Goal: Transaction & Acquisition: Download file/media

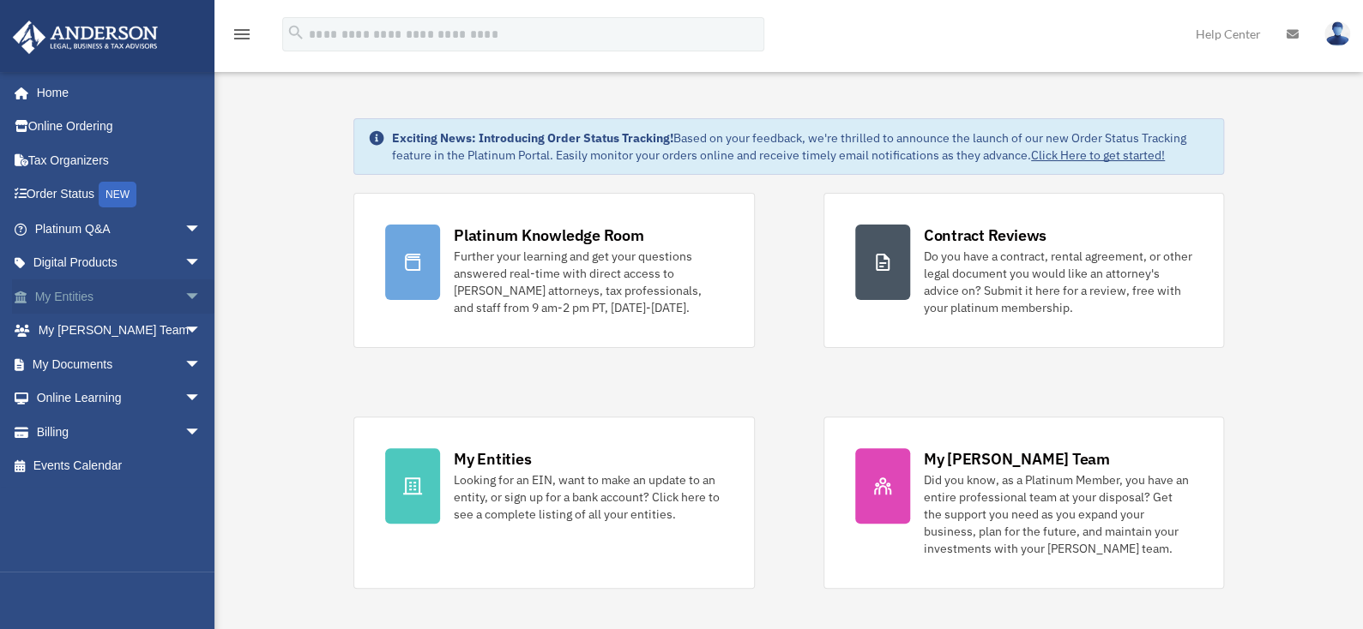
click at [186, 302] on span "arrow_drop_down" at bounding box center [201, 297] width 34 height 35
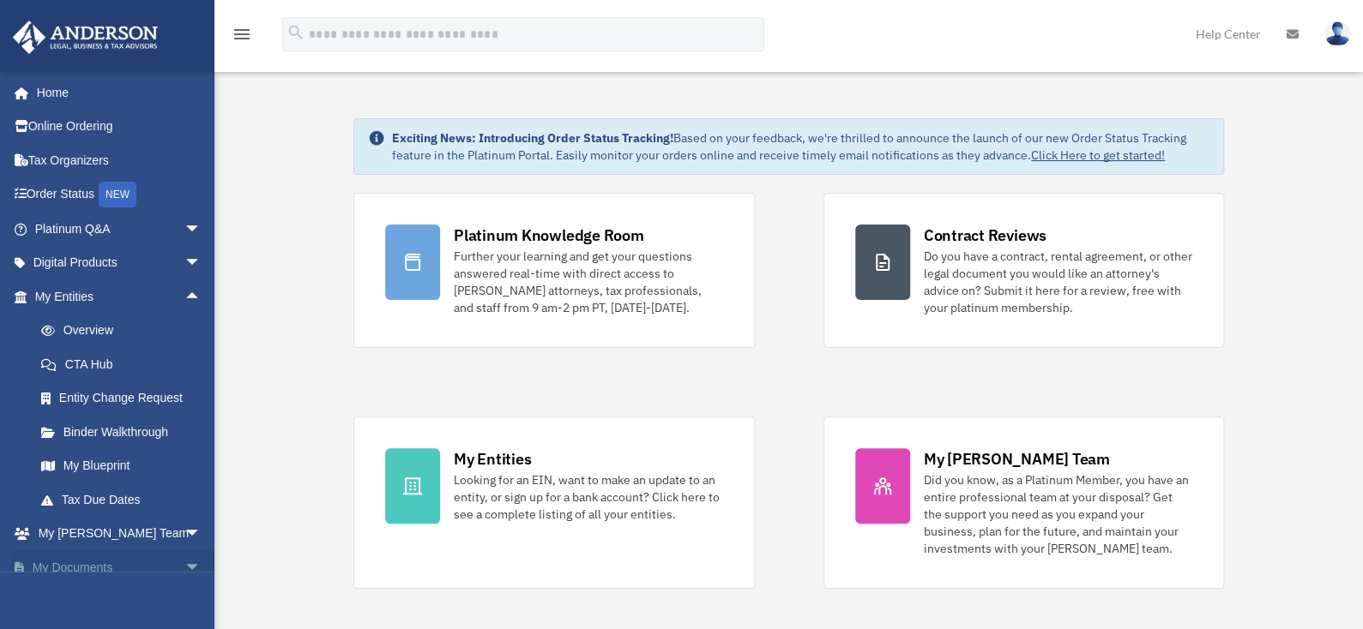
click at [187, 565] on span "arrow_drop_down" at bounding box center [201, 568] width 34 height 35
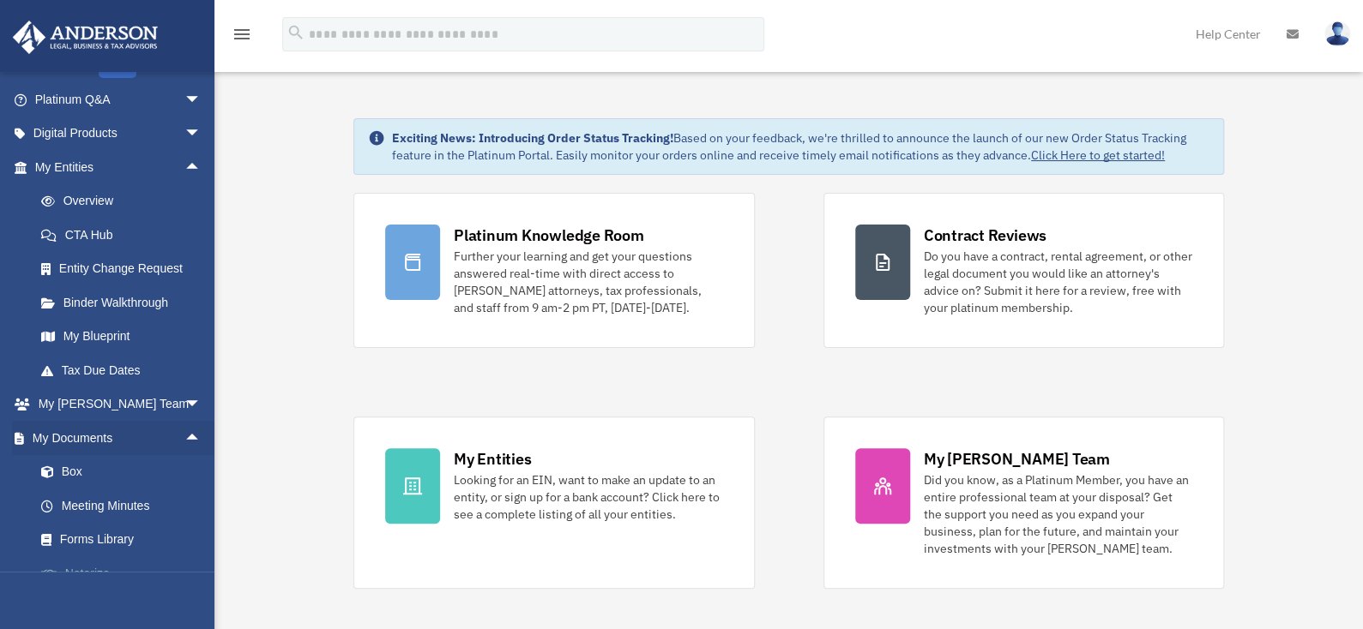
scroll to position [253, 0]
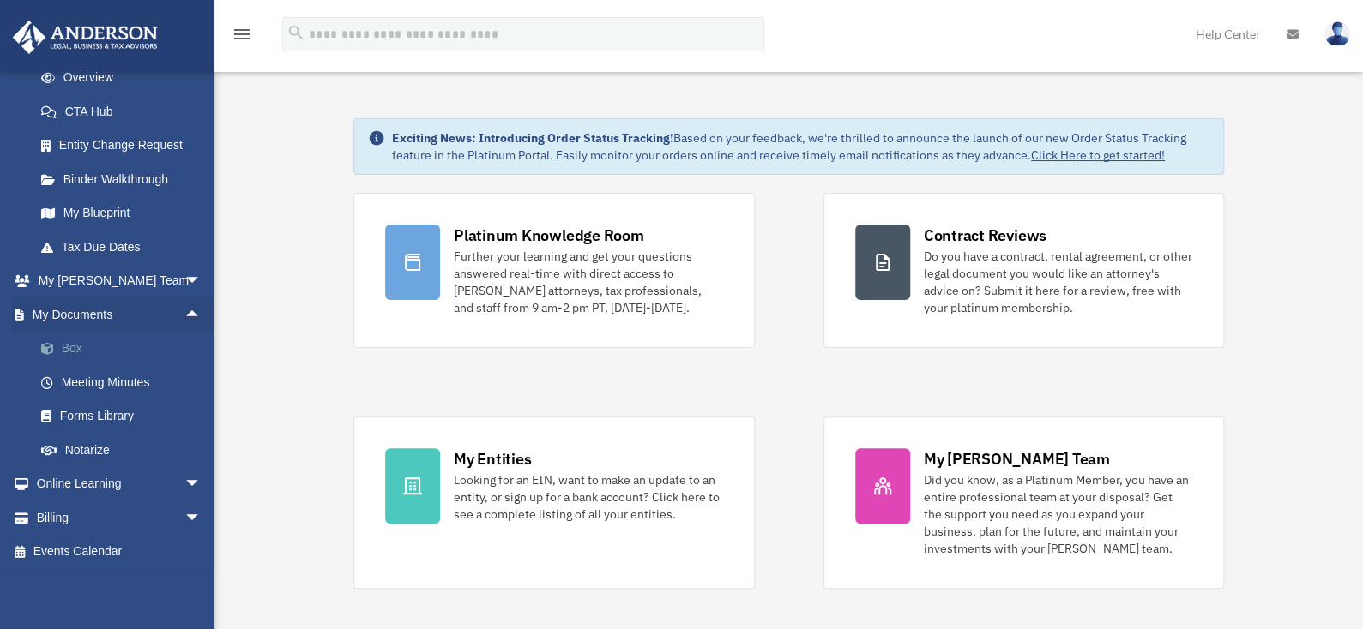
click at [82, 338] on link "Box" at bounding box center [125, 349] width 203 height 34
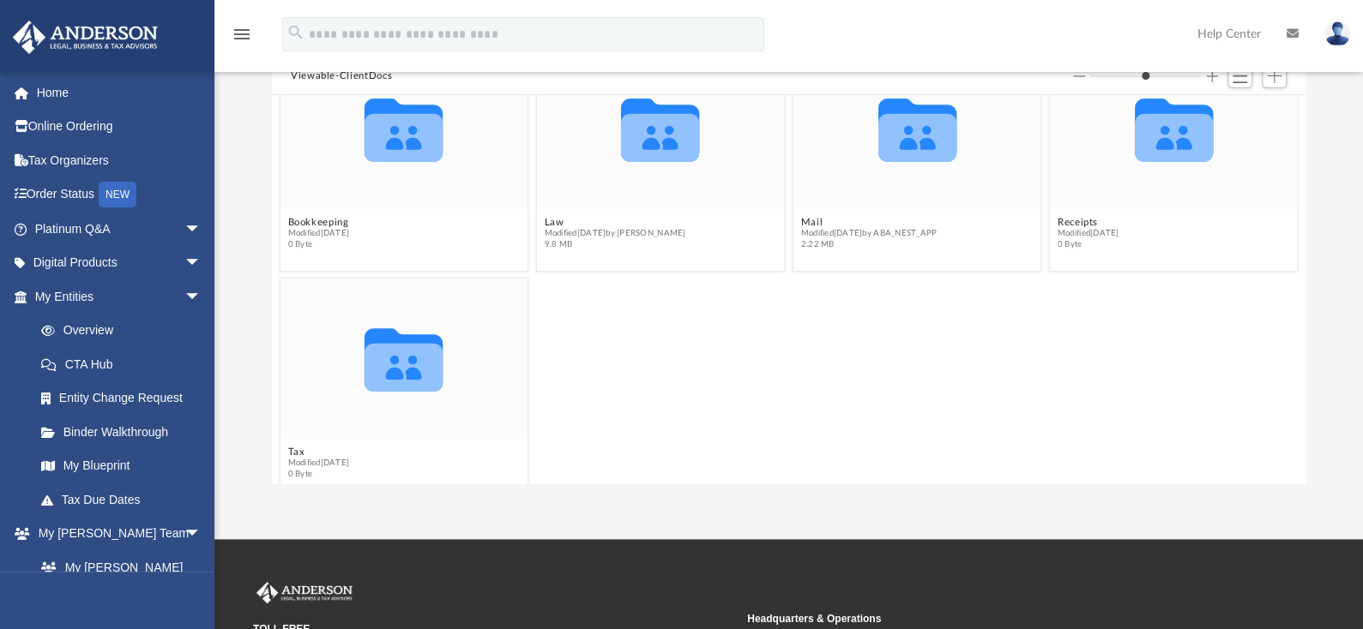
scroll to position [77, 0]
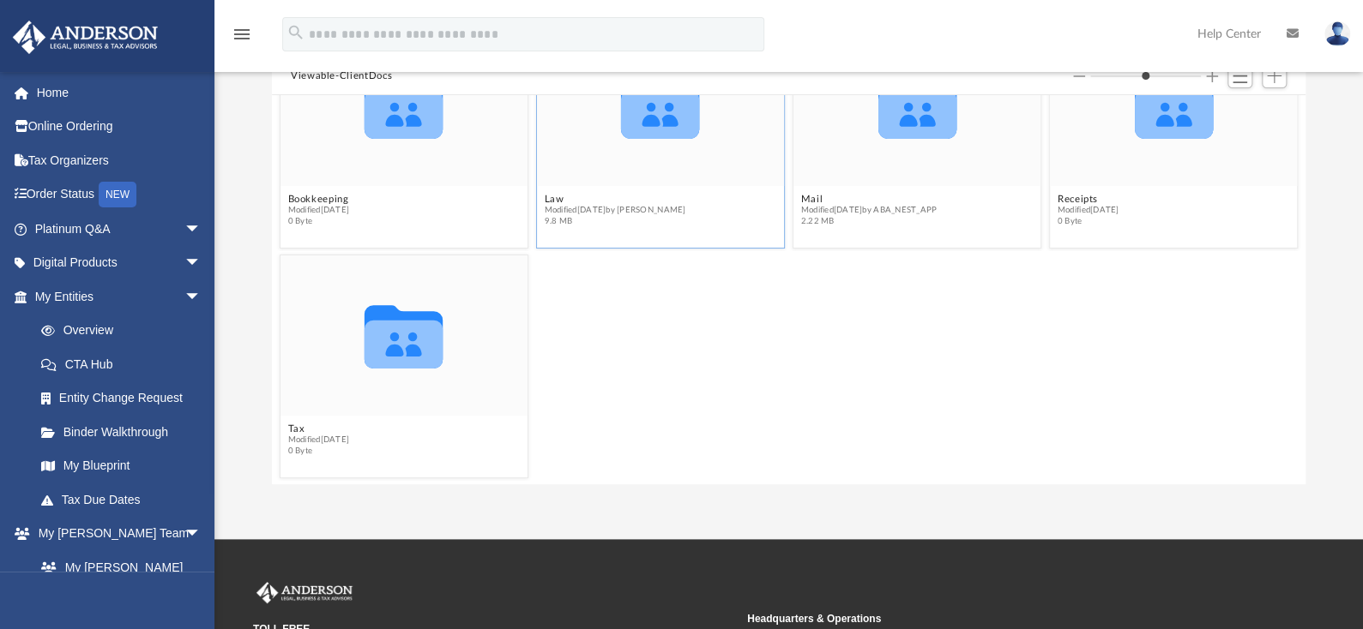
click at [581, 183] on div "Collaborated Folder" at bounding box center [660, 106] width 247 height 160
click at [548, 189] on figcaption "Law Modified Tue Jun 10 2025 by Seth Blomquist 9.8 MB" at bounding box center [660, 210] width 247 height 45
click at [547, 199] on button "Law" at bounding box center [615, 199] width 141 height 11
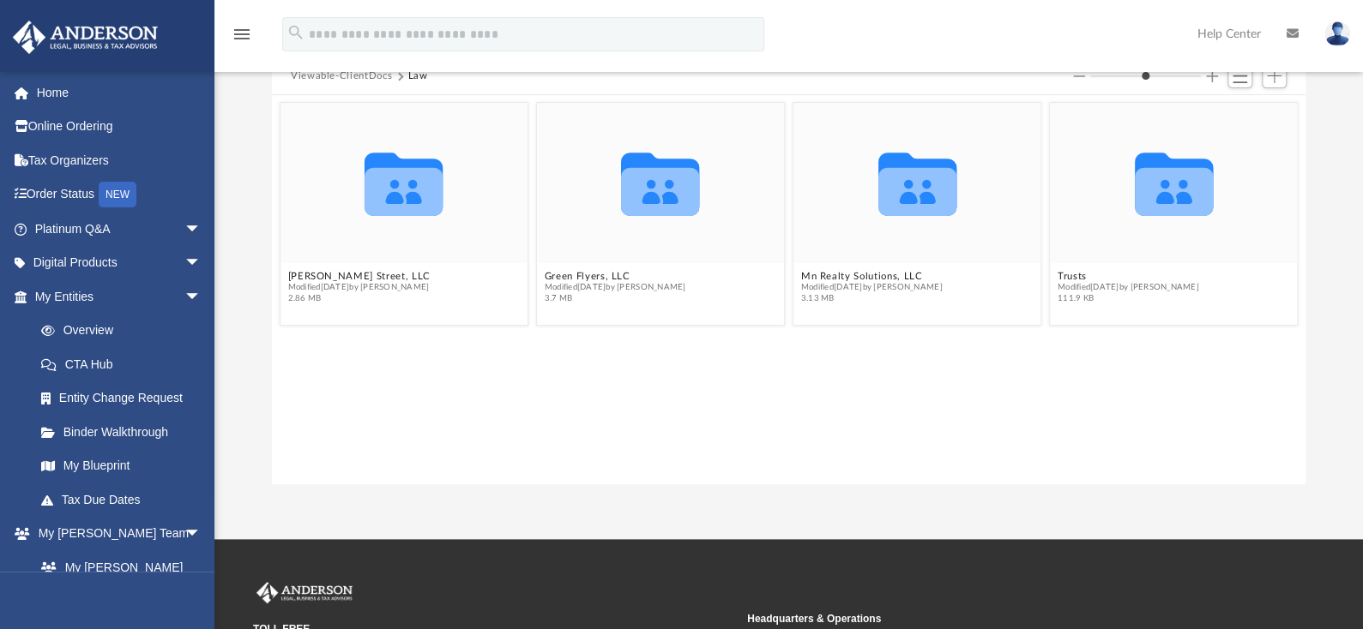
scroll to position [86, 0]
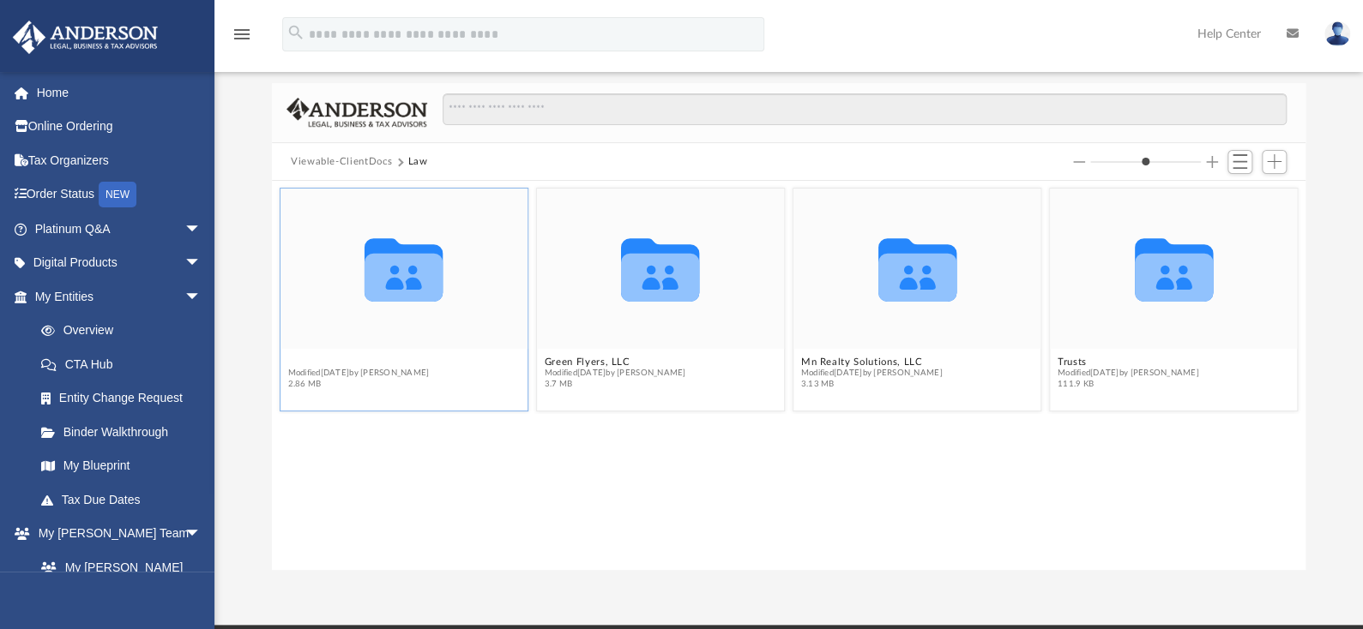
click at [357, 357] on button "Eleanor Street, LLC" at bounding box center [358, 362] width 142 height 11
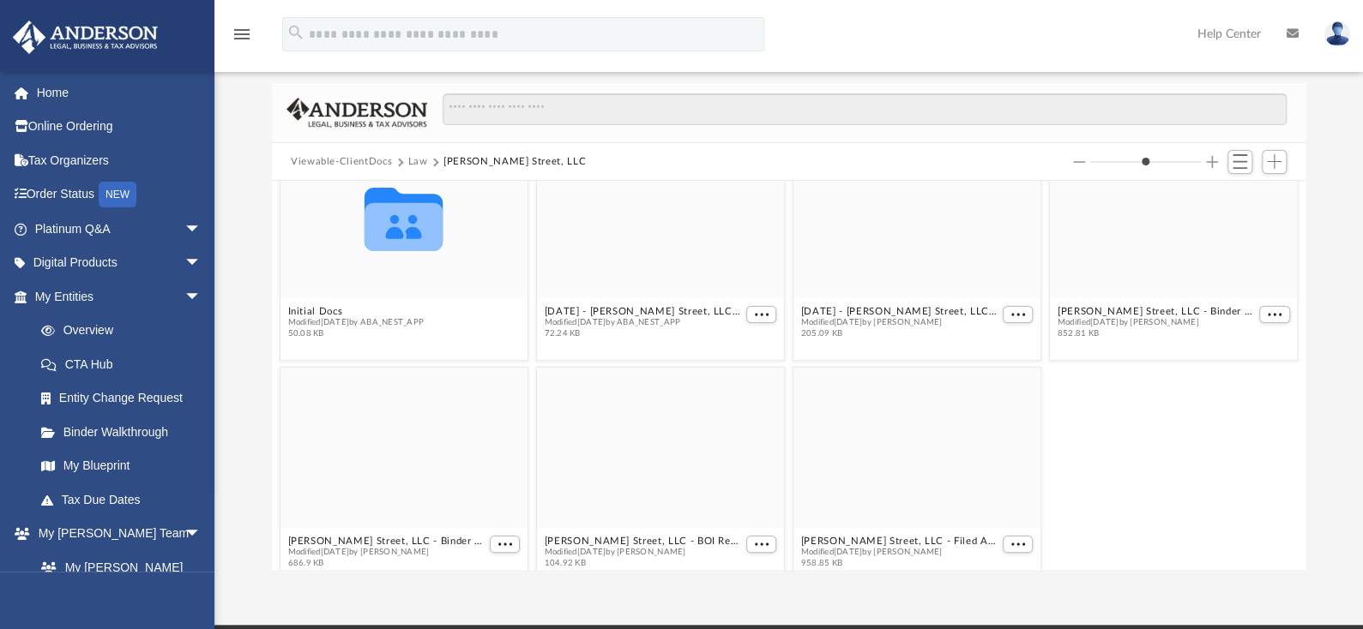
scroll to position [77, 0]
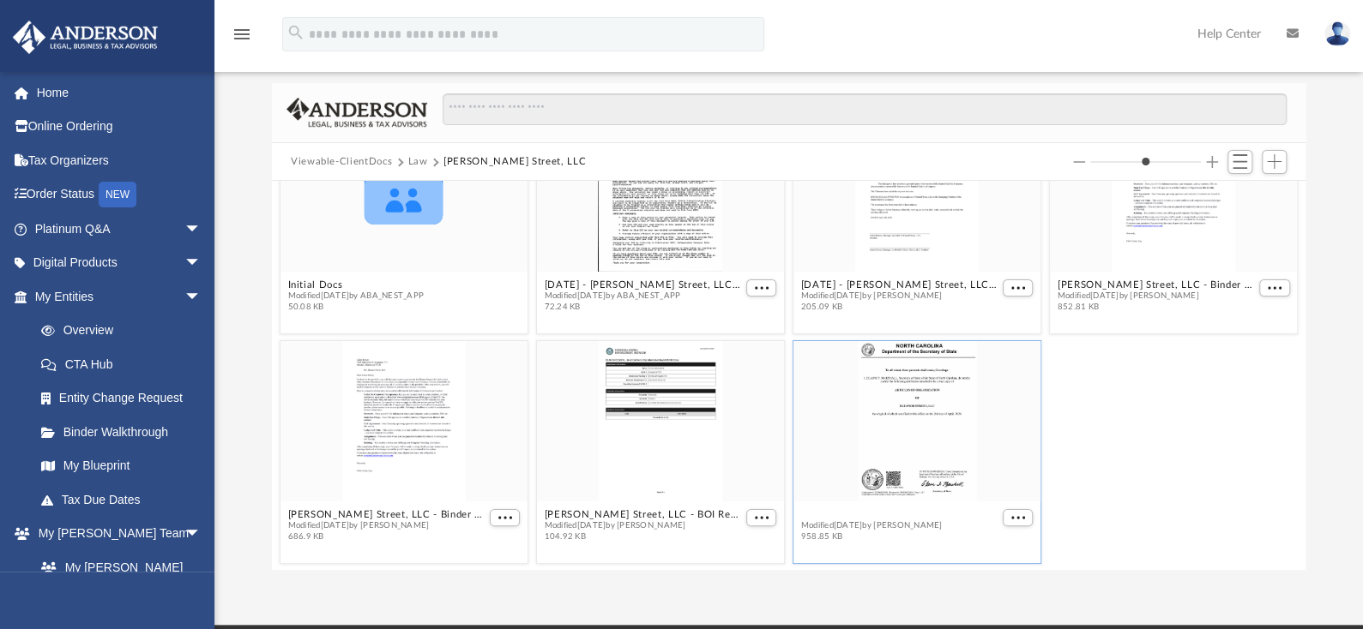
click at [875, 511] on div "Collaborated Folder Initial Docs Modified Tue Apr 2 2024 by ABA_NEST_APP 50.08 …" at bounding box center [788, 375] width 1033 height 389
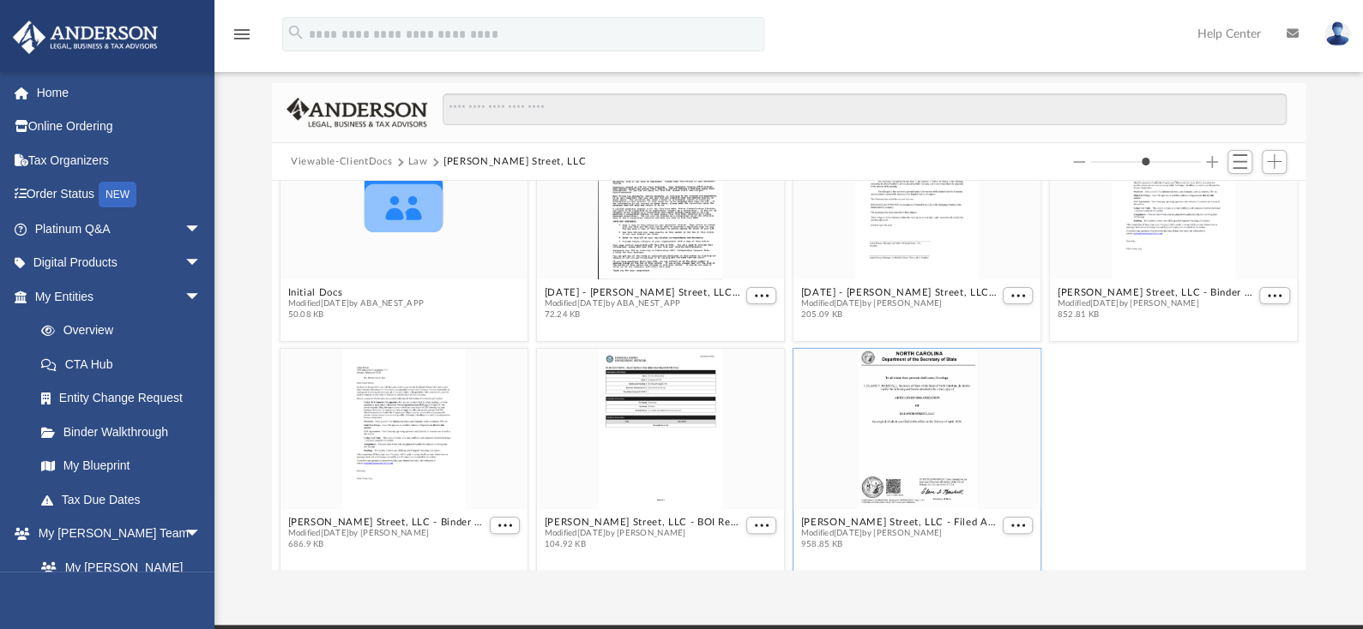
click at [856, 493] on div "grid" at bounding box center [916, 429] width 247 height 160
click at [858, 520] on button "Eleanor Street, LLC - Filed Articles.pdf" at bounding box center [900, 522] width 198 height 11
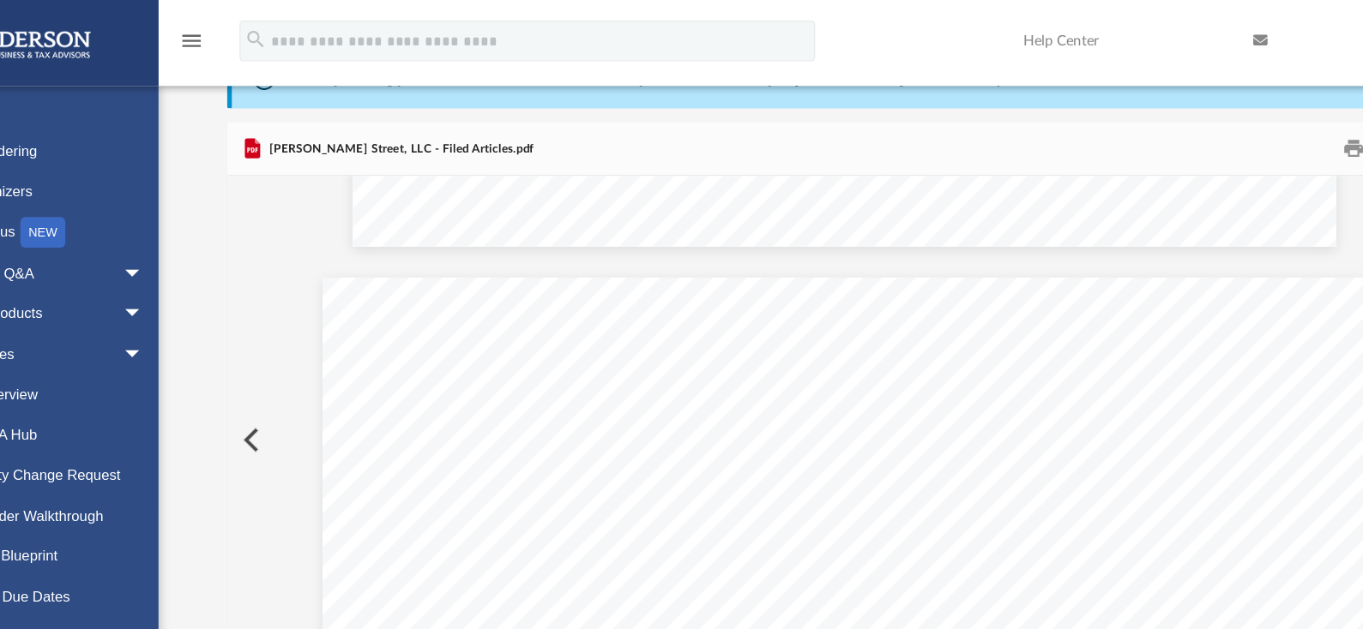
scroll to position [0, 0]
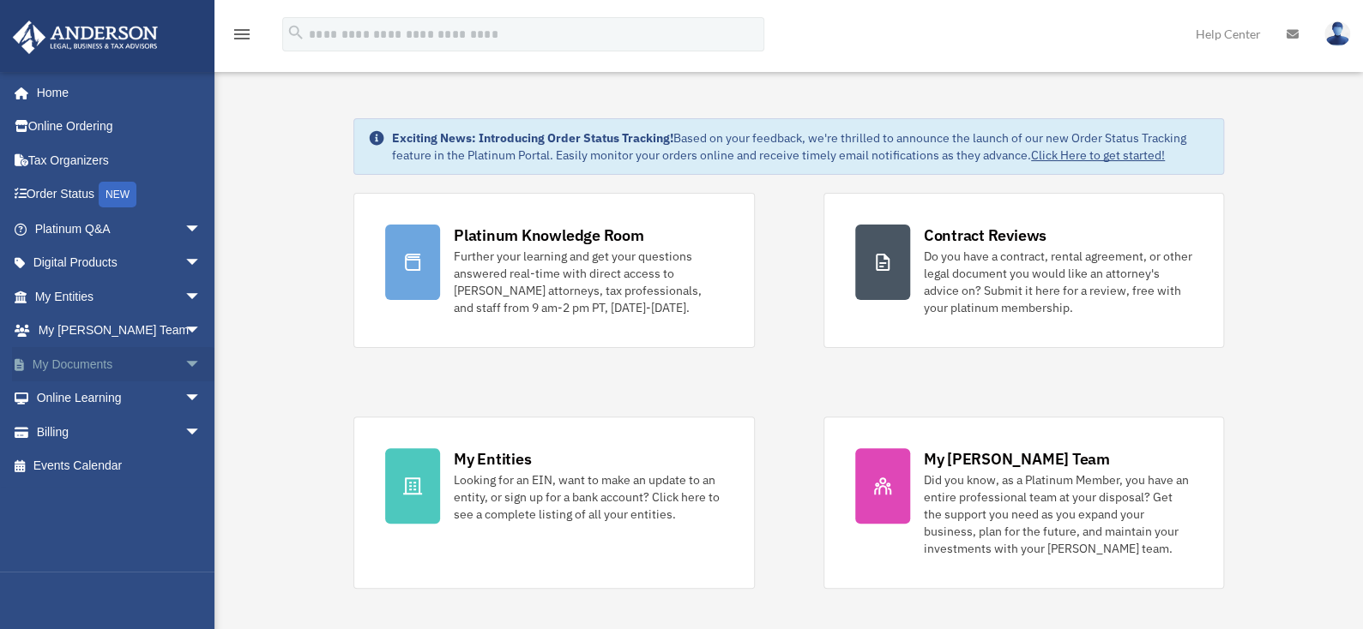
click at [189, 368] on span "arrow_drop_down" at bounding box center [201, 364] width 34 height 35
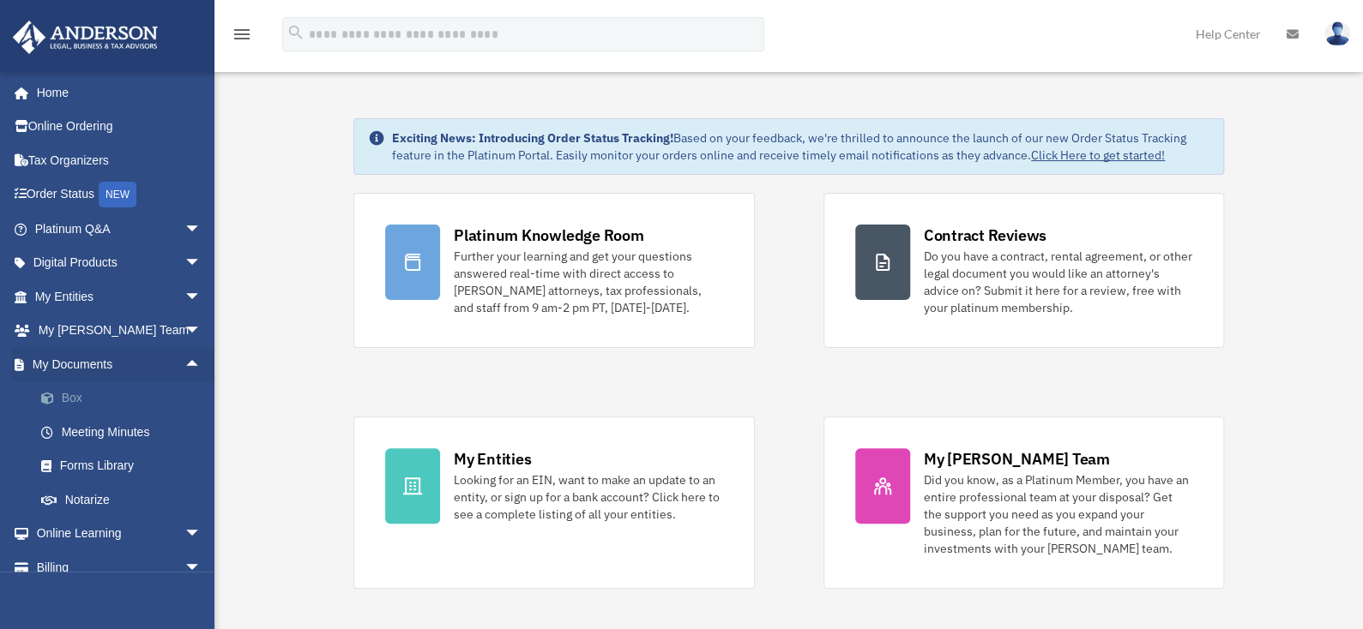
click at [60, 402] on span at bounding box center [56, 399] width 11 height 12
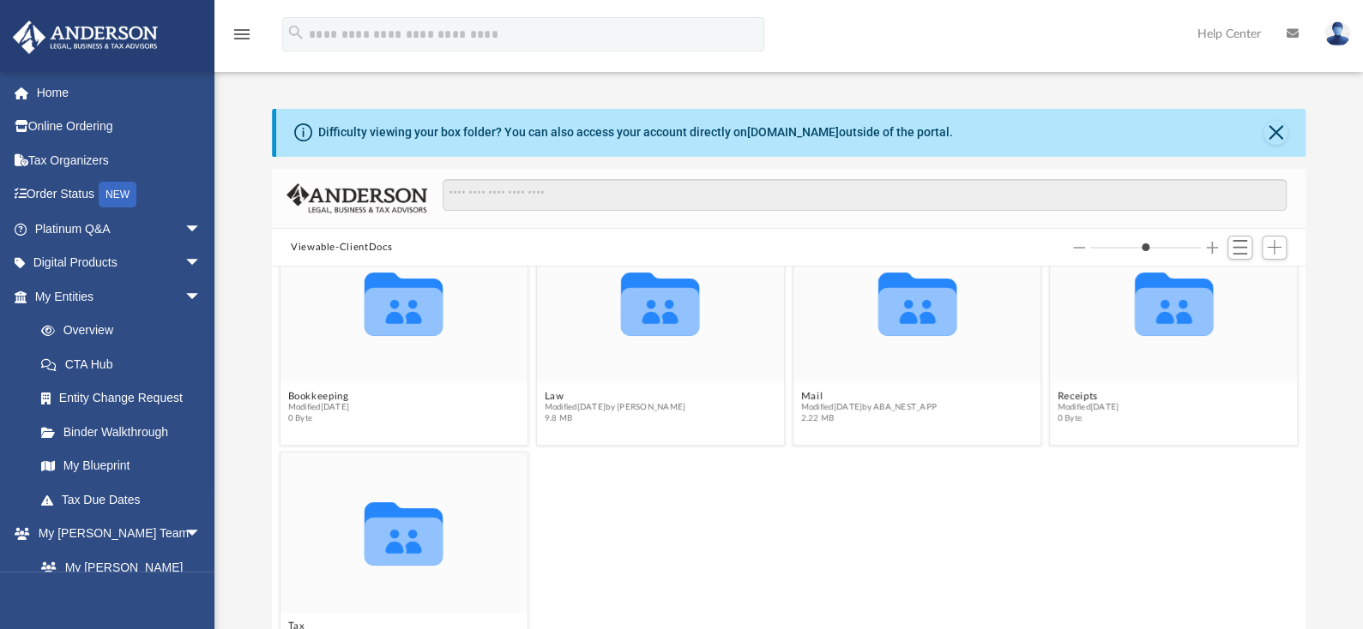
scroll to position [77, 0]
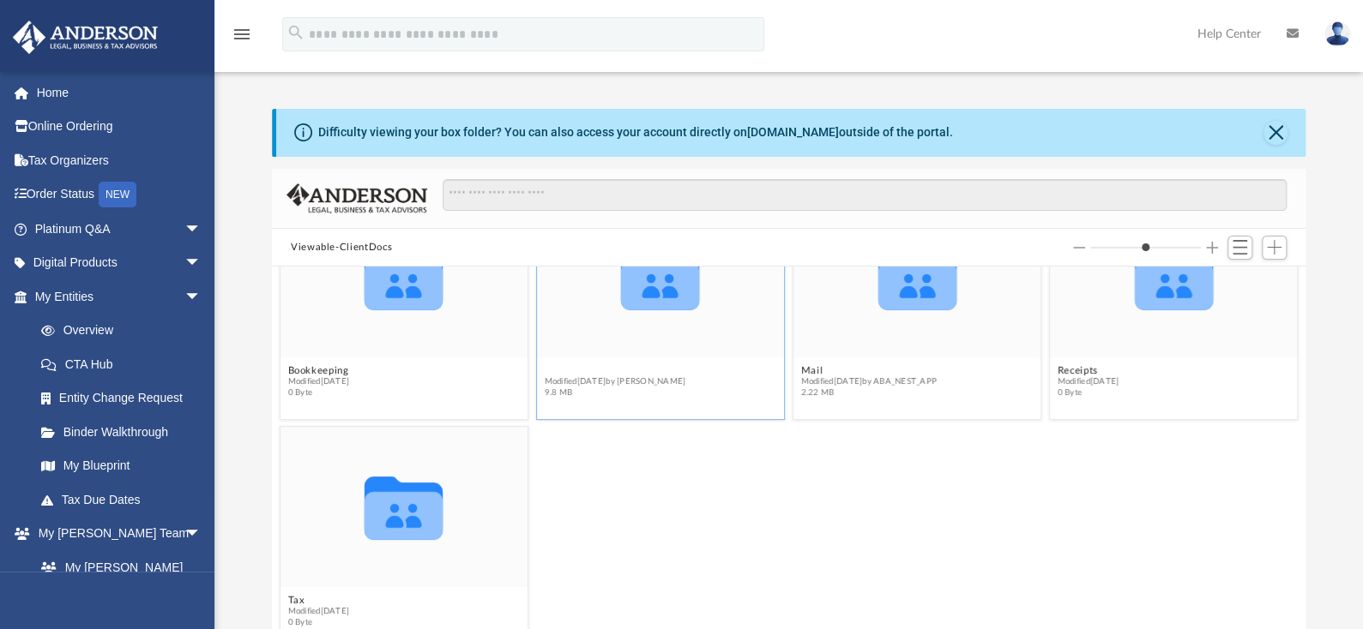
click at [549, 365] on button "Law" at bounding box center [615, 370] width 141 height 11
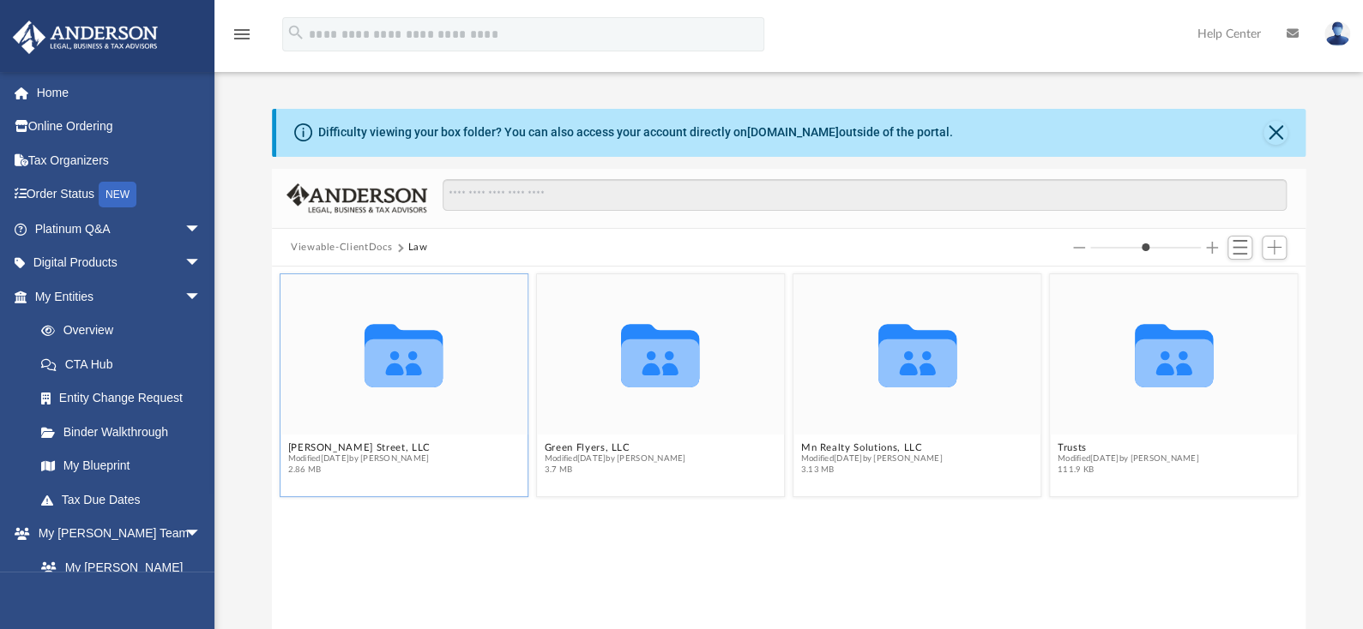
click at [328, 397] on div "Collaborated Folder" at bounding box center [403, 354] width 247 height 160
click at [327, 439] on figcaption "[PERSON_NAME] Street, LLC Modified [DATE] by [PERSON_NAME] 2.86 MB" at bounding box center [403, 458] width 247 height 45
click at [331, 440] on figcaption "[PERSON_NAME] Street, LLC Modified [DATE] by [PERSON_NAME] 2.86 MB" at bounding box center [403, 458] width 247 height 45
click at [333, 443] on button "[PERSON_NAME] Street, LLC" at bounding box center [358, 447] width 142 height 11
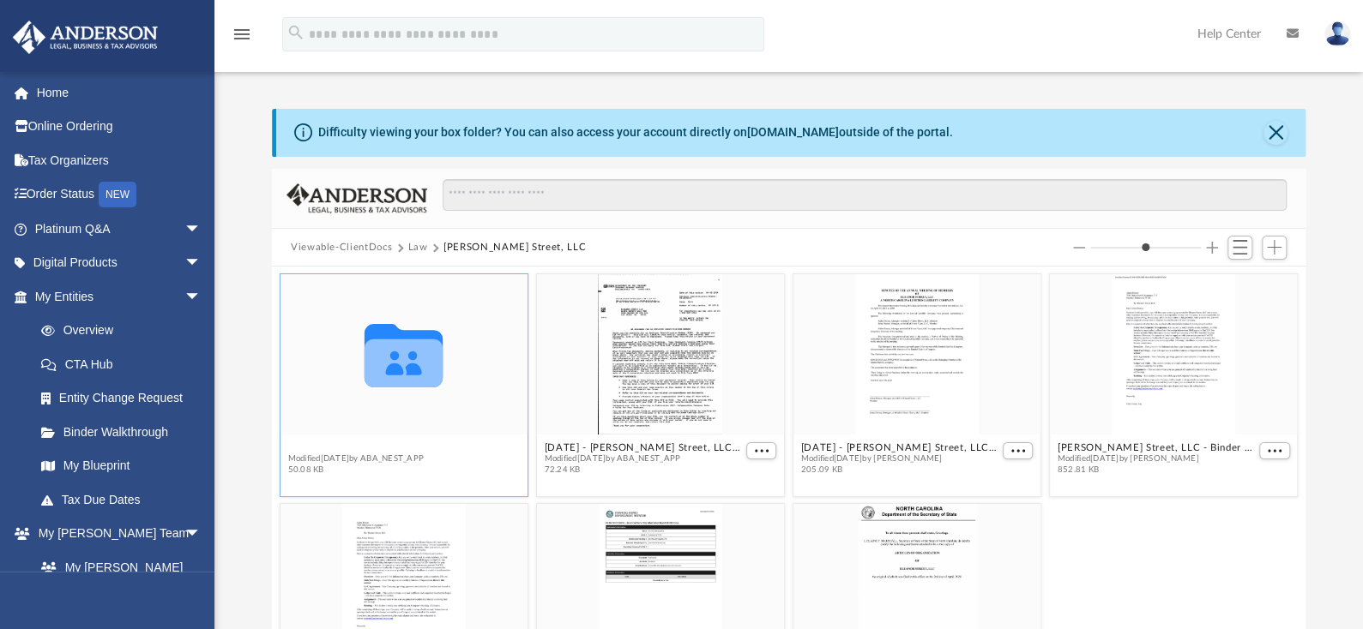
click at [316, 442] on button "Initial Docs" at bounding box center [355, 447] width 136 height 11
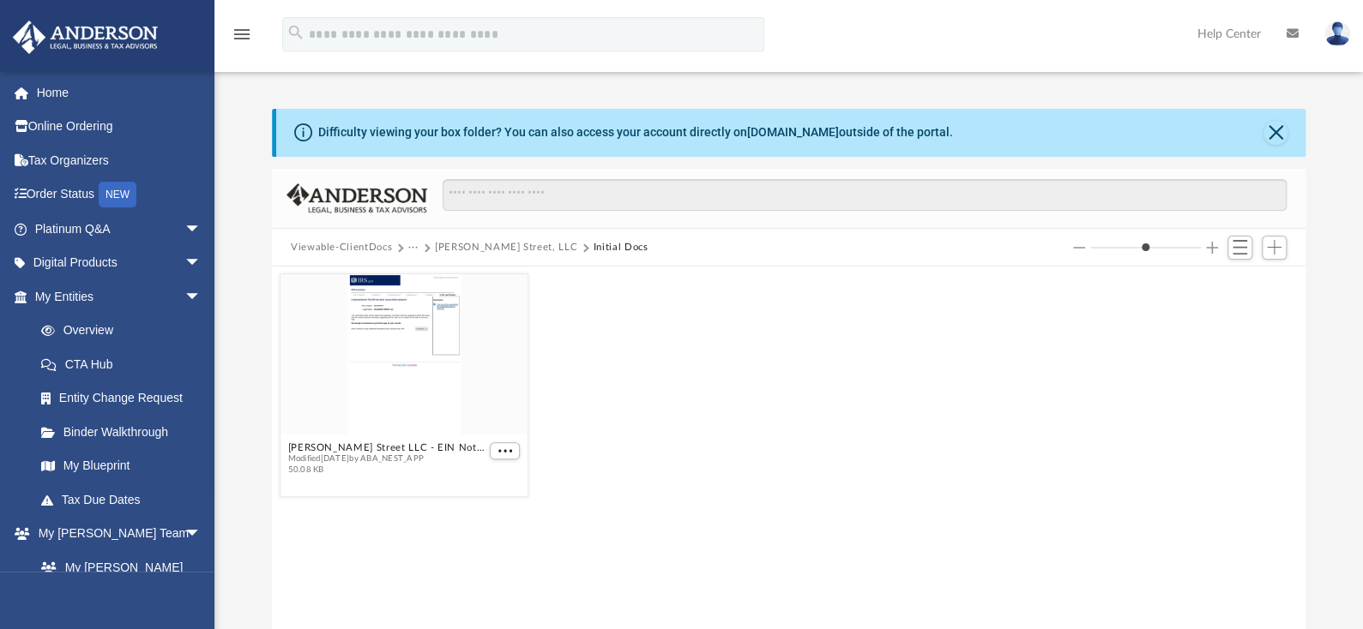
click at [498, 250] on button "[PERSON_NAME] Street, LLC" at bounding box center [506, 247] width 142 height 15
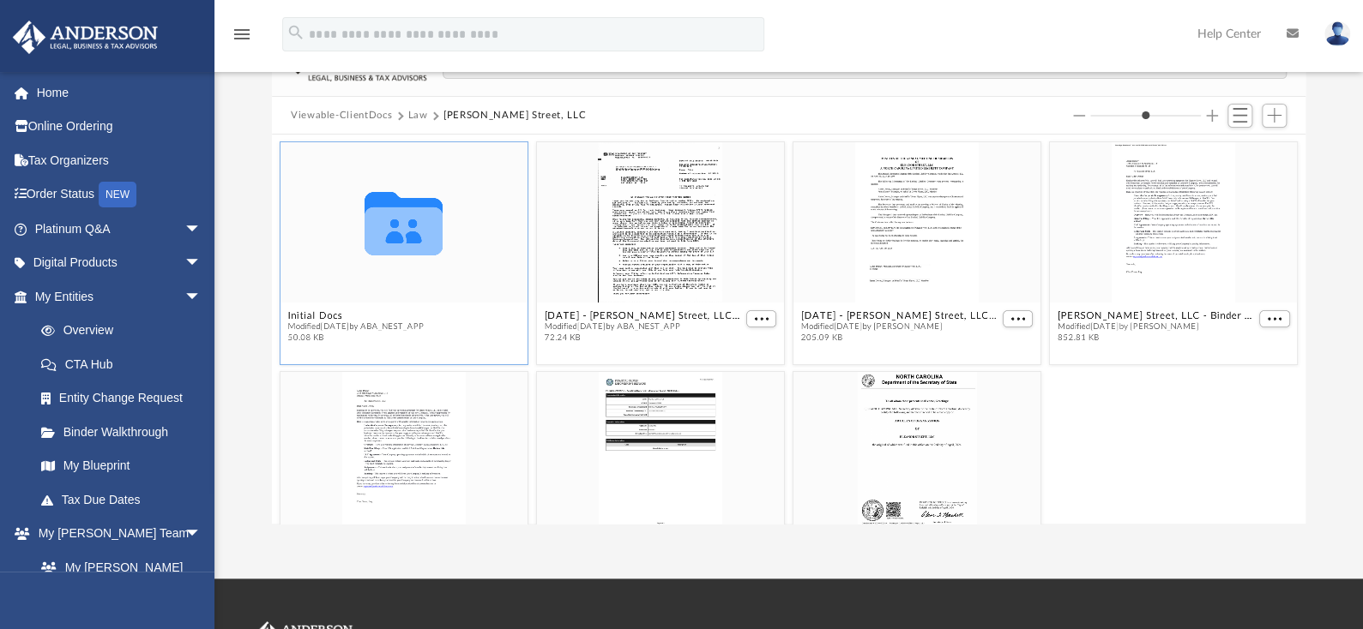
click at [299, 322] on span "Modified [DATE] by ABA_NEST_APP" at bounding box center [355, 327] width 136 height 11
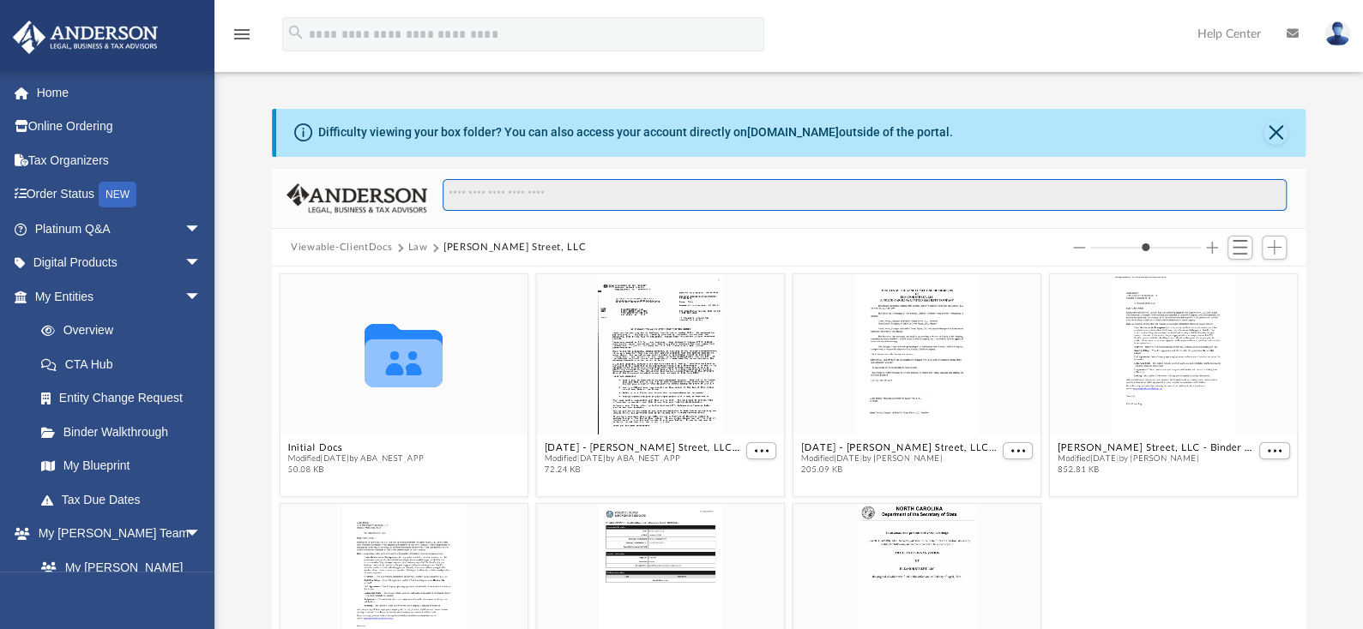
click at [540, 198] on input "Search files and folders" at bounding box center [864, 195] width 844 height 33
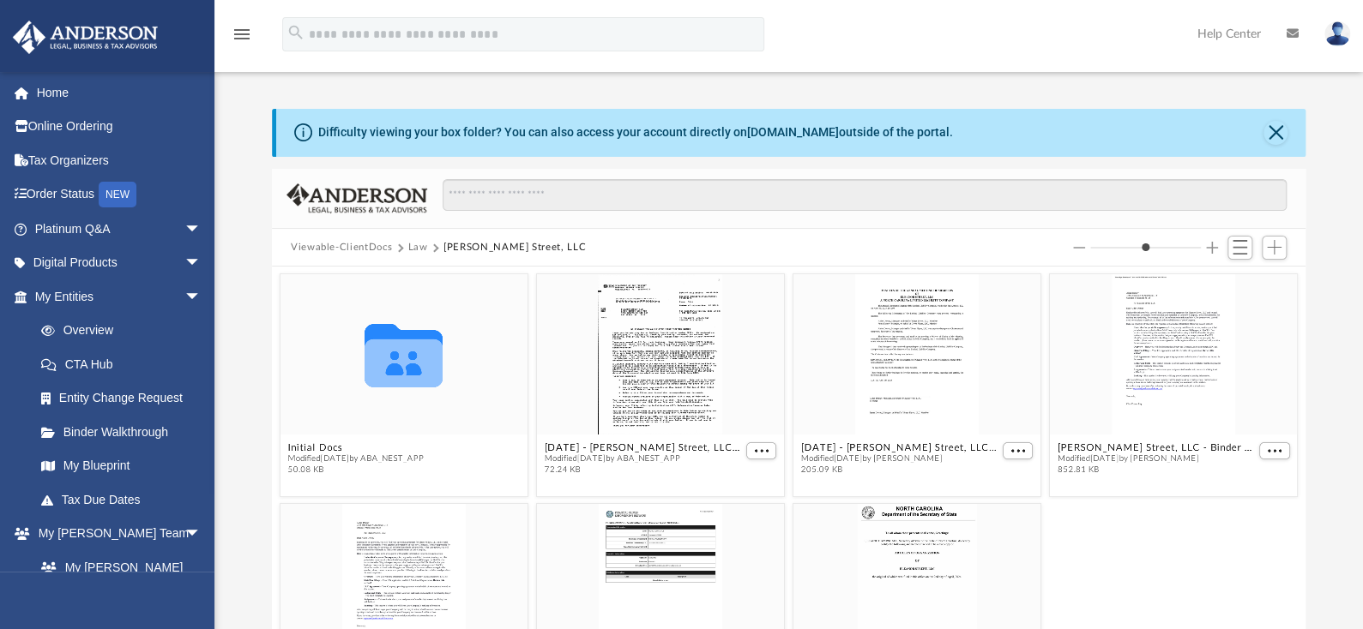
click at [352, 246] on button "Viewable-ClientDocs" at bounding box center [341, 247] width 101 height 15
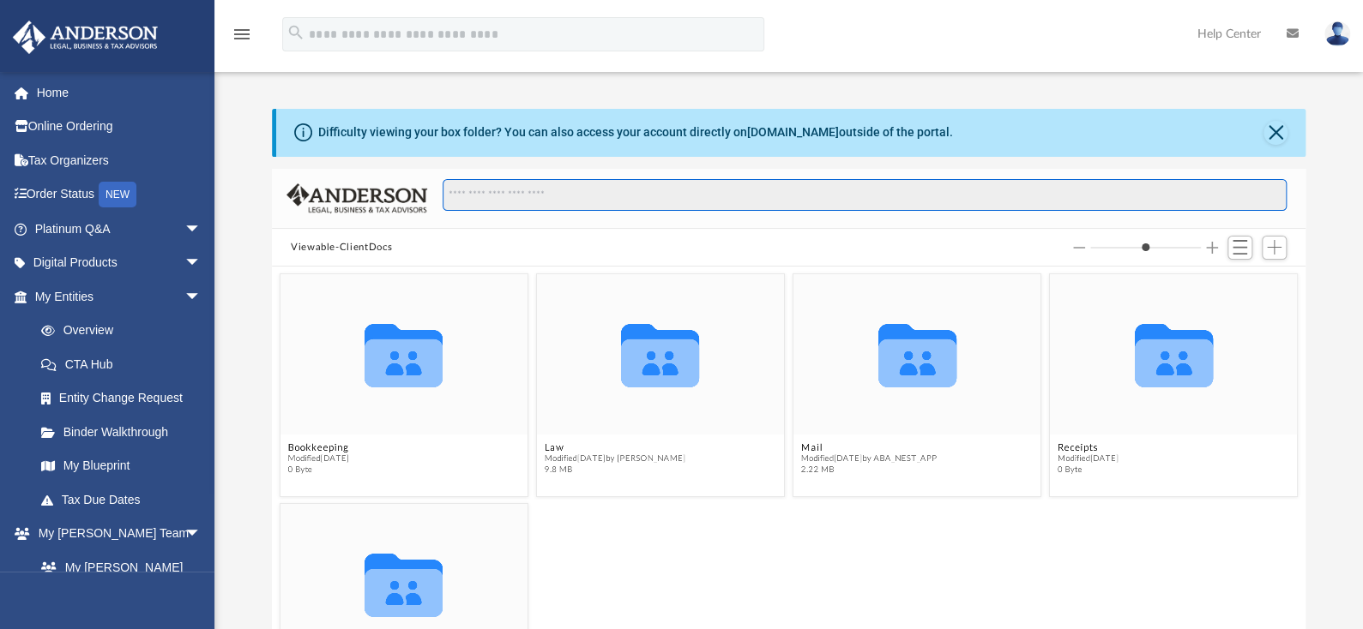
click at [502, 191] on input "Search files and folders" at bounding box center [864, 195] width 844 height 33
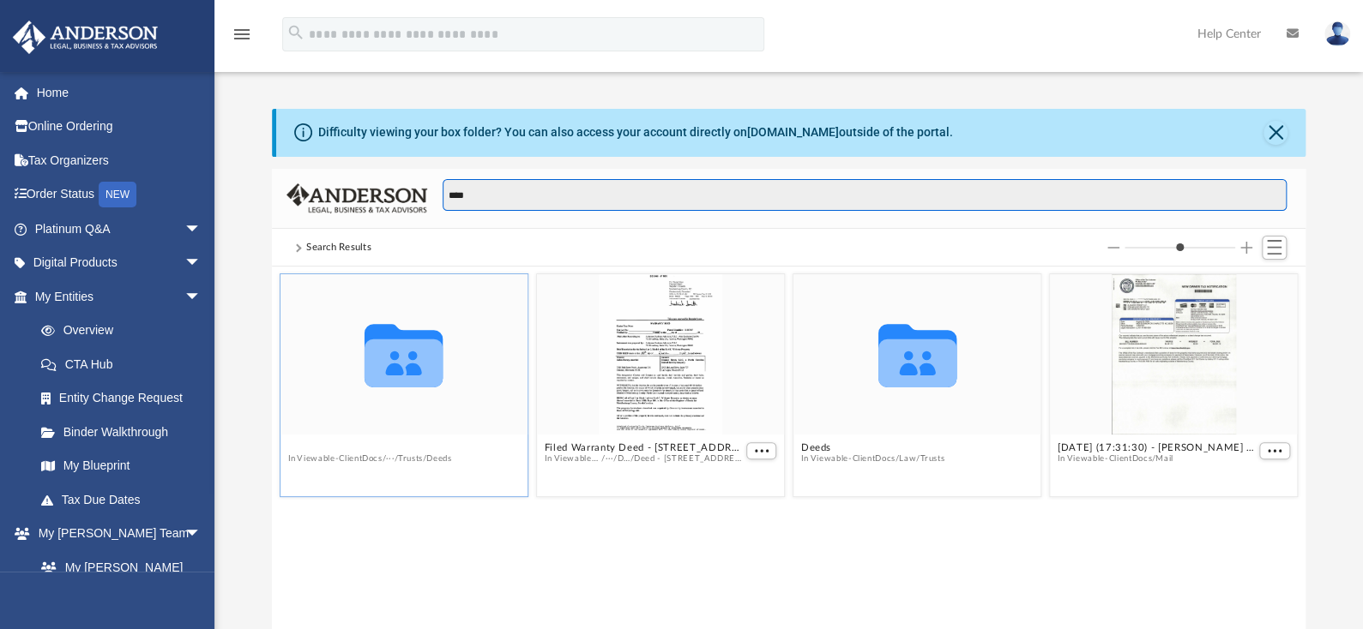
type input "****"
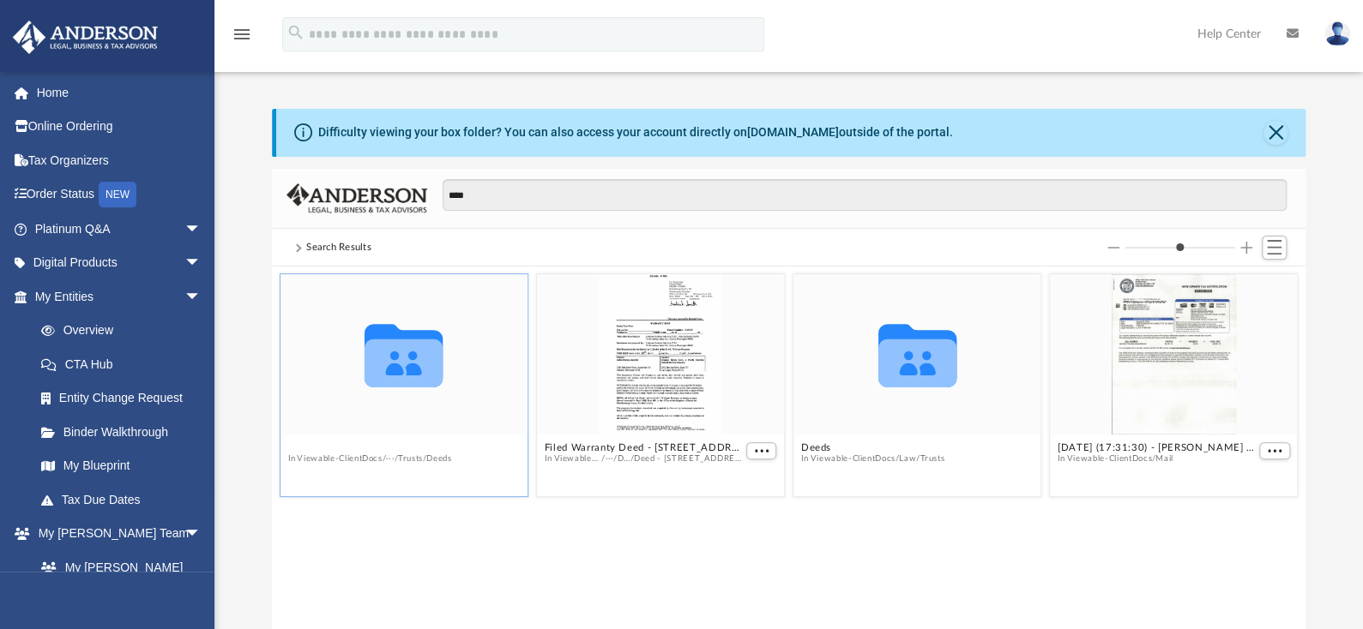
click at [405, 450] on button "Deed - [STREET_ADDRESS][PERSON_NAME]" at bounding box center [396, 447] width 219 height 11
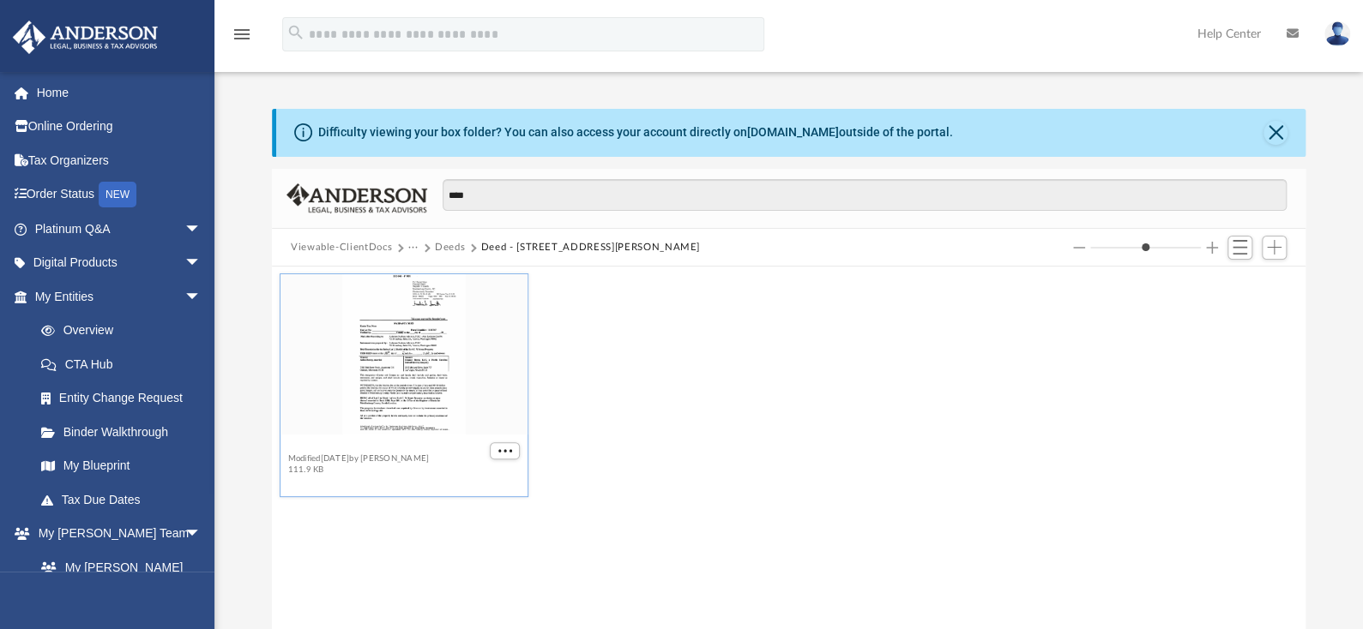
click at [455, 446] on button "Filed Warranty Deed - [STREET_ADDRESS][PERSON_NAME]pdf" at bounding box center [386, 447] width 198 height 11
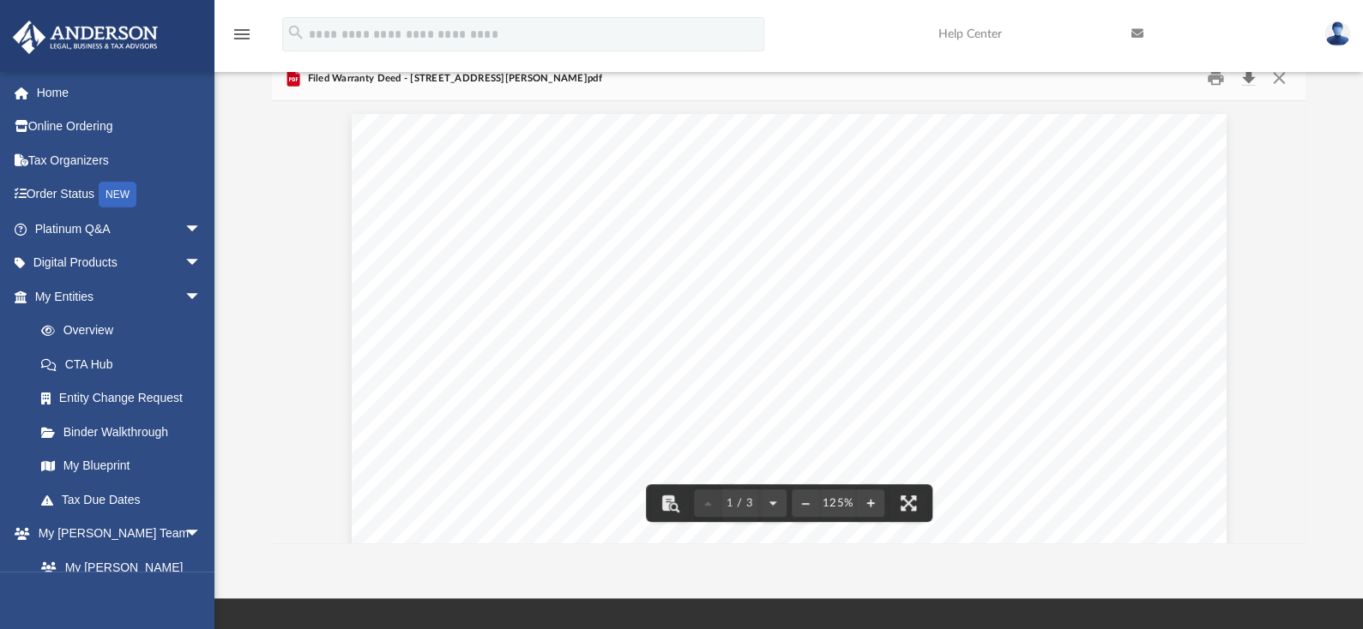
click at [1238, 79] on button "Download" at bounding box center [1247, 78] width 31 height 27
